Goal: Navigation & Orientation: Find specific page/section

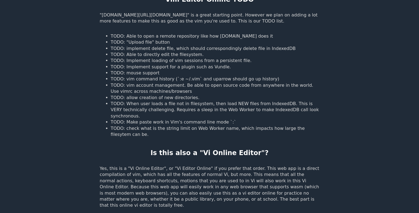
scroll to position [561, 0]
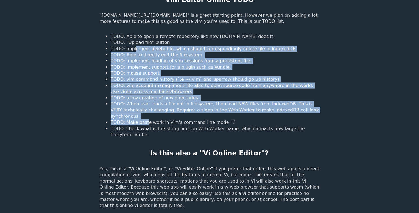
drag, startPoint x: 133, startPoint y: 43, endPoint x: 142, endPoint y: 133, distance: 91.0
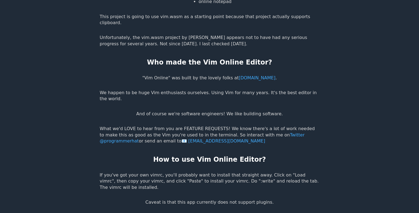
scroll to position [1043, 0]
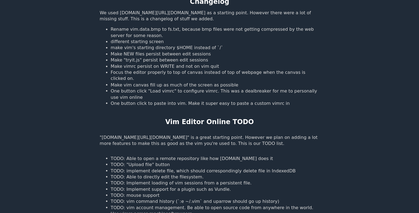
click at [143, 207] on li "TODO: vim account management. Be able to open source code from anywhere in the …" at bounding box center [215, 210] width 208 height 12
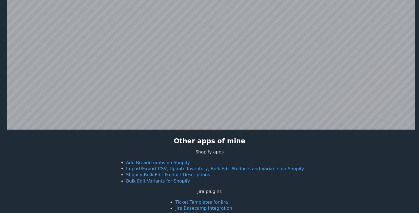
scroll to position [190, 0]
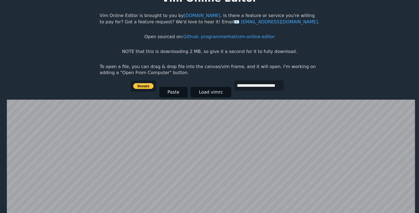
scroll to position [21, 0]
